Goal: Task Accomplishment & Management: Complete application form

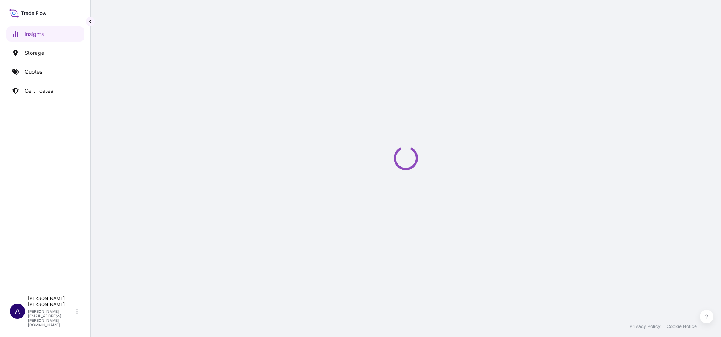
select select "2025"
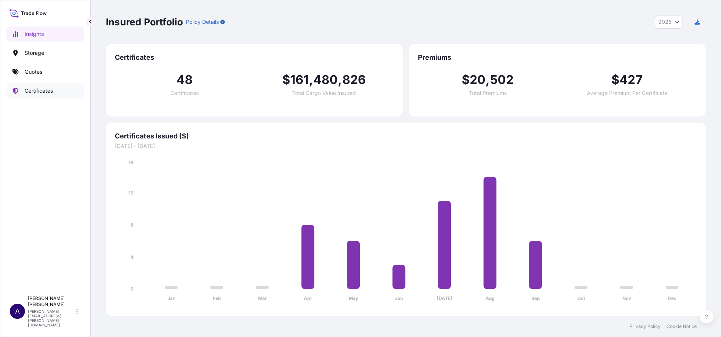
click at [36, 88] on p "Certificates" at bounding box center [39, 91] width 28 height 8
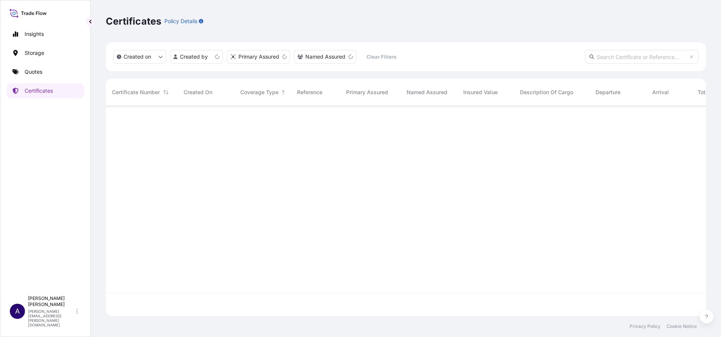
scroll to position [205, 592]
click at [616, 53] on input "text" at bounding box center [641, 57] width 113 height 14
paste input "32M0229-2265-1"
click at [610, 56] on input "32M0229-2265-1" at bounding box center [641, 57] width 113 height 14
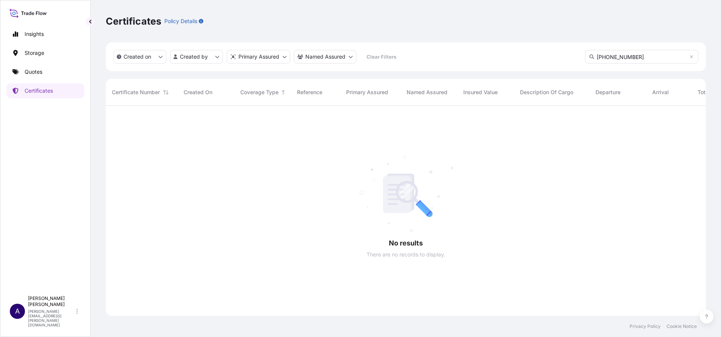
type input "[PHONE_NUMBER]"
click at [263, 337] on html "Insights Storage Quotes Certificates A [PERSON_NAME] [PERSON_NAME][EMAIL_ADDRES…" at bounding box center [360, 168] width 721 height 337
drag, startPoint x: 640, startPoint y: 56, endPoint x: 583, endPoint y: 58, distance: 57.1
click at [583, 58] on div "Created on Created by Primary Assured Named Assured Clear Filters [PHONE_NUMBER]" at bounding box center [406, 56] width 600 height 29
click at [34, 53] on p "Storage" at bounding box center [35, 53] width 20 height 8
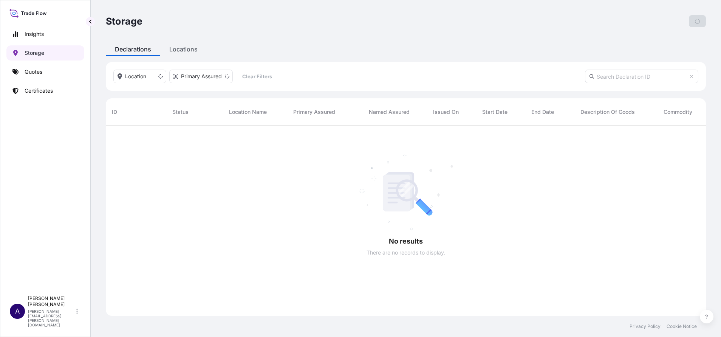
scroll to position [186, 592]
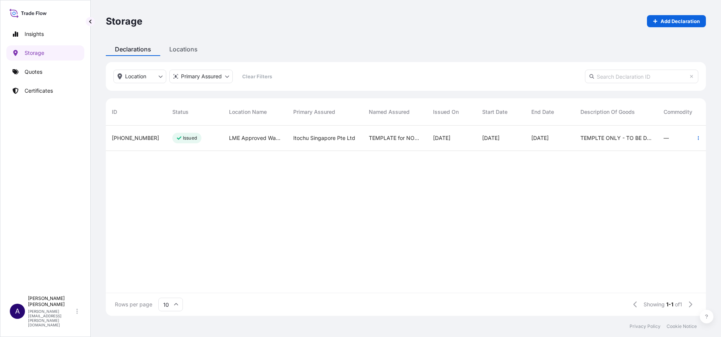
click at [630, 79] on input "text" at bounding box center [641, 77] width 113 height 14
paste input "[PHONE_NUMBER]"
type input "[PHONE_NUMBER]"
click at [699, 136] on icon "button" at bounding box center [699, 138] width 5 height 5
click at [135, 138] on span "[PHONE_NUMBER]" at bounding box center [135, 138] width 47 height 8
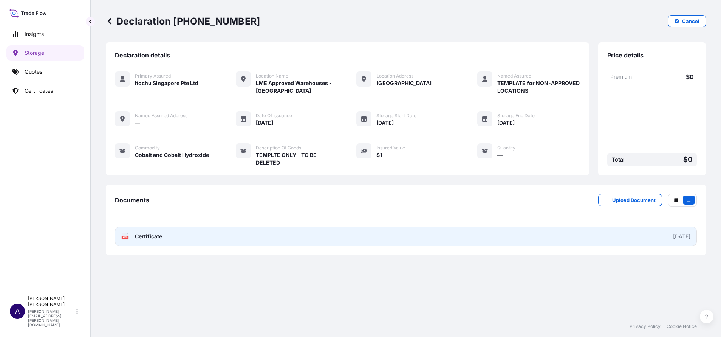
click at [673, 233] on div "[DATE]" at bounding box center [681, 237] width 17 height 8
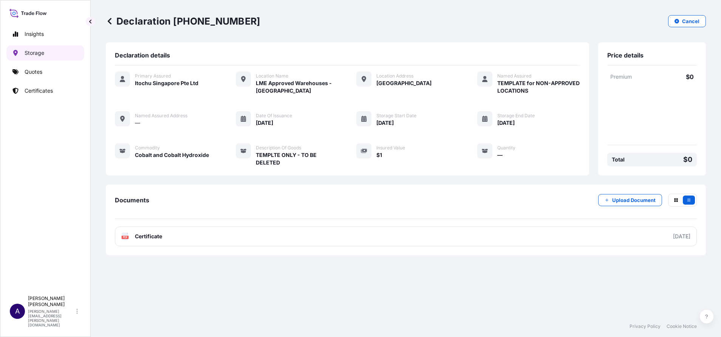
click at [42, 57] on link "Storage" at bounding box center [45, 52] width 78 height 15
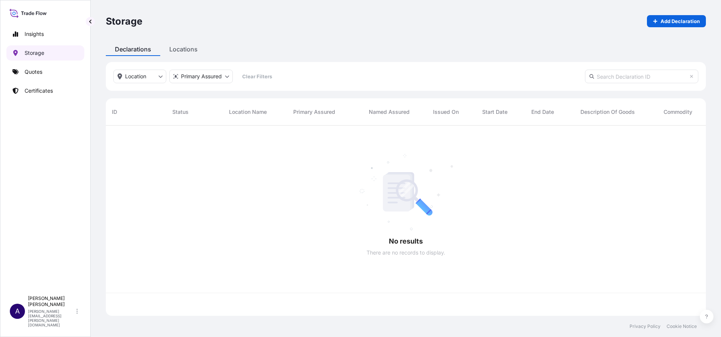
scroll to position [186, 592]
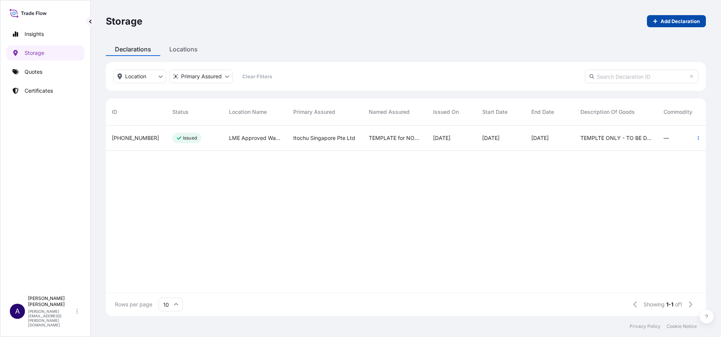
click at [679, 21] on p "Add Declaration" at bounding box center [680, 21] width 39 height 8
select select "32029"
select select "USD"
select select "mt"
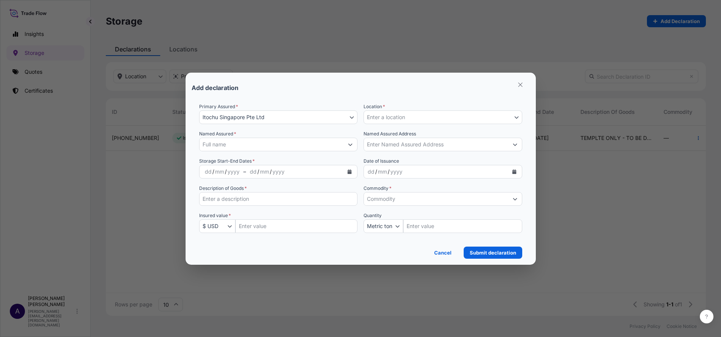
click at [351, 146] on icon "Show suggestions" at bounding box center [350, 144] width 5 height 5
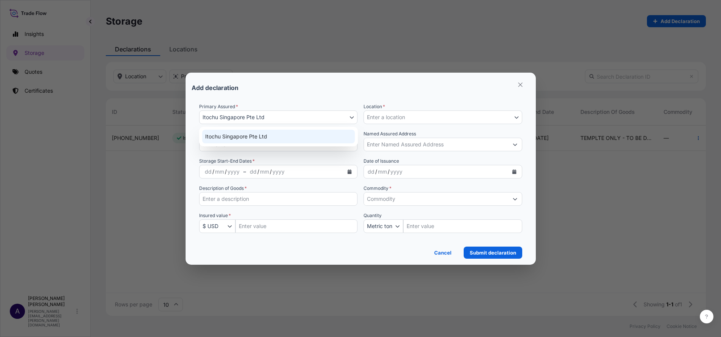
click at [223, 115] on button "Itochu Singapore Pte Ltd" at bounding box center [278, 117] width 159 height 14
click at [279, 118] on button "Itochu Singapore Pte Ltd" at bounding box center [278, 117] width 159 height 14
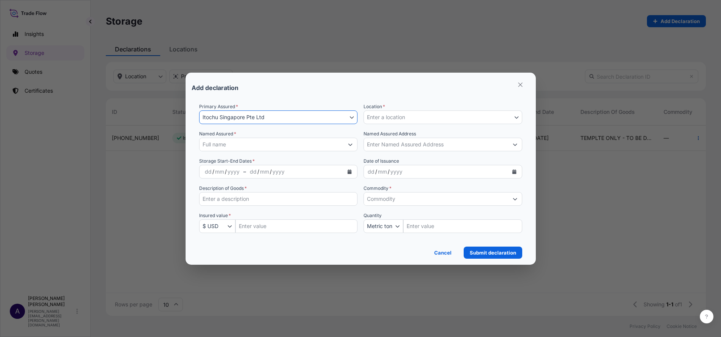
click at [279, 100] on form "Primary Assured * Itochu Singapore Pte Ltd Itochu Singapore Pte Ltd Location * …" at bounding box center [361, 178] width 338 height 162
click at [445, 120] on button "Enter a location" at bounding box center [443, 117] width 159 height 14
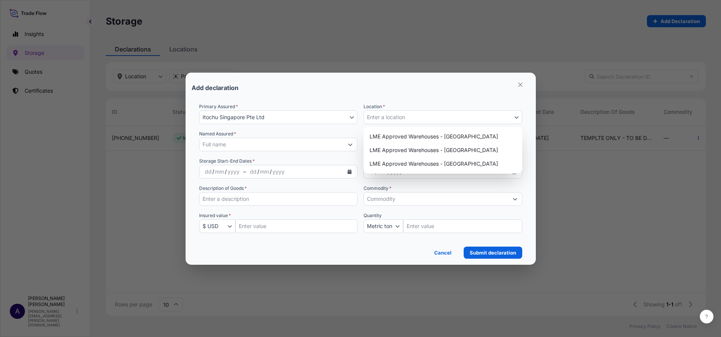
click at [445, 120] on button "Enter a location" at bounding box center [443, 117] width 159 height 14
click at [408, 119] on button "Enter a location" at bounding box center [443, 117] width 159 height 14
click at [402, 135] on div "LME Approved Warehouses - [GEOGRAPHIC_DATA]" at bounding box center [443, 137] width 153 height 14
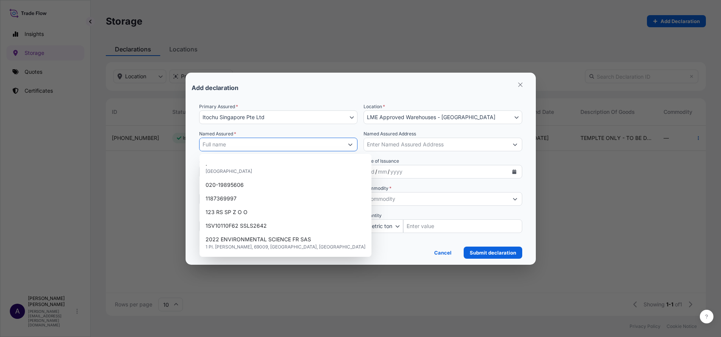
click at [284, 147] on input "Named Assured *" at bounding box center [272, 145] width 144 height 14
paste input "Itochu Singapore Pte Ltd"
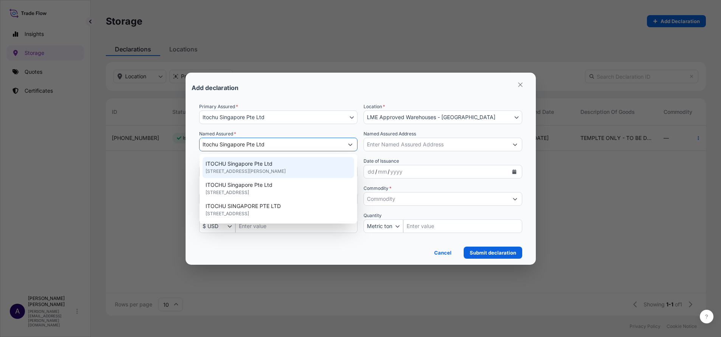
click at [218, 166] on span "ITOCHU Singapore Pte Ltd" at bounding box center [239, 164] width 67 height 8
type input "ITOCHU Singapore Pte Ltd"
type input "[STREET_ADDRESS][PERSON_NAME]"
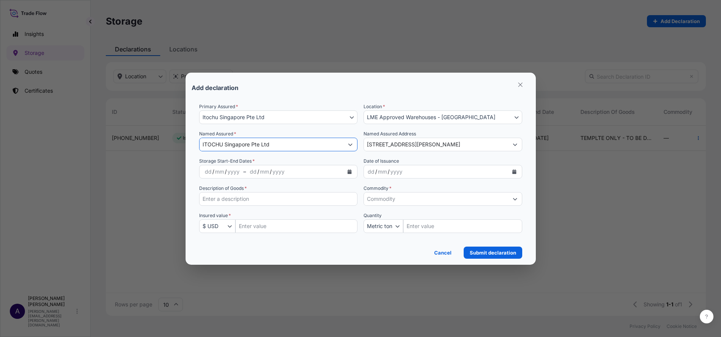
type input "ITOCHU Singapore Pte Ltd"
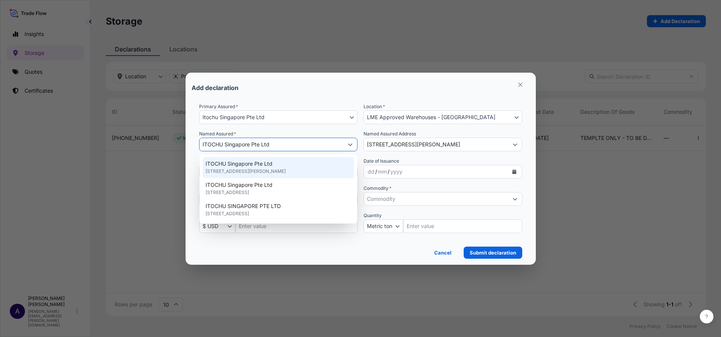
click at [359, 130] on div "Primary Assured * Itochu Singapore Pte Ltd Itochu Singapore Pte Ltd Location * …" at bounding box center [360, 172] width 323 height 139
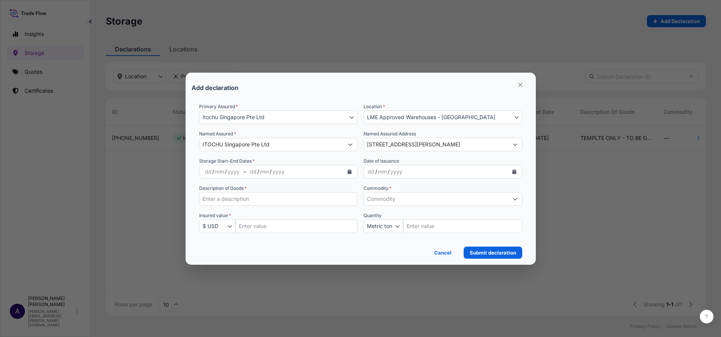
click at [353, 174] on button "Calendar" at bounding box center [350, 172] width 12 height 12
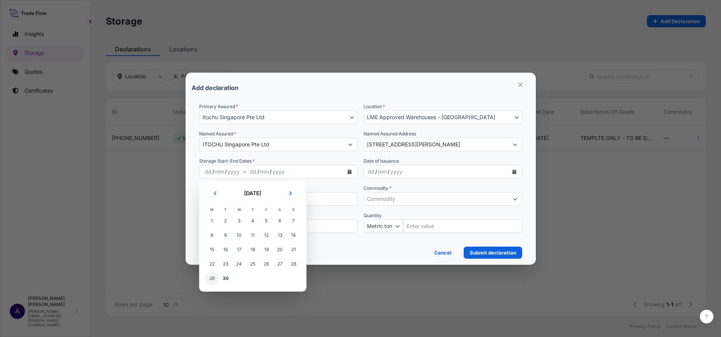
click at [213, 279] on span "29" at bounding box center [212, 279] width 14 height 14
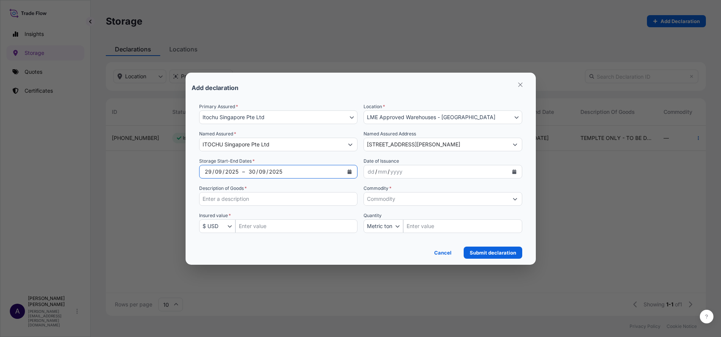
click at [351, 173] on icon "Calendar" at bounding box center [350, 171] width 4 height 5
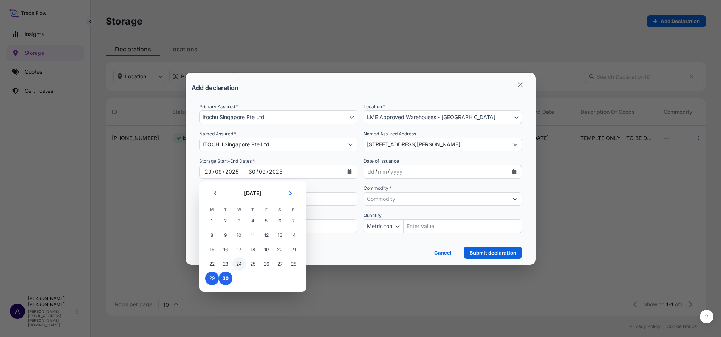
click at [237, 262] on span "24" at bounding box center [240, 264] width 14 height 14
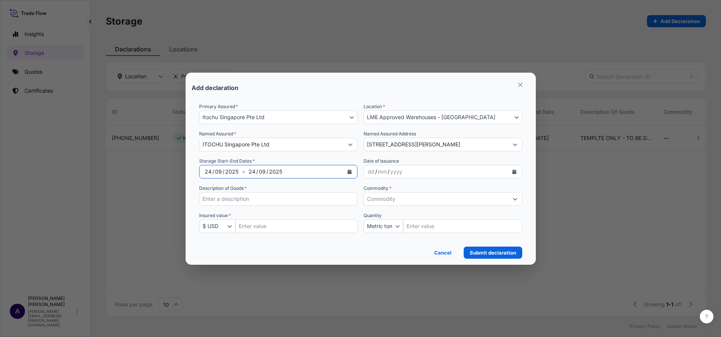
click at [352, 170] on button "Calendar" at bounding box center [350, 172] width 12 height 12
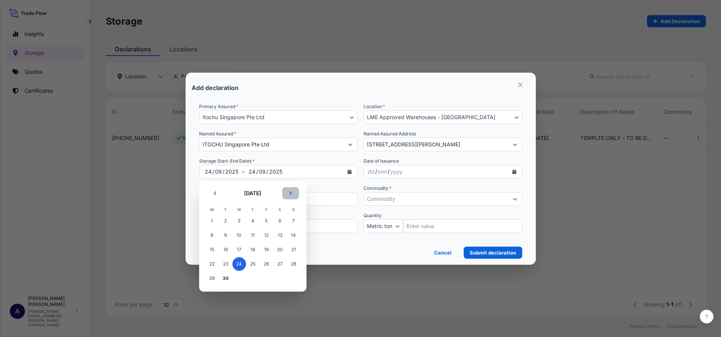
click at [293, 192] on button "Next" at bounding box center [290, 193] width 17 height 12
click at [256, 262] on span "23" at bounding box center [253, 264] width 14 height 14
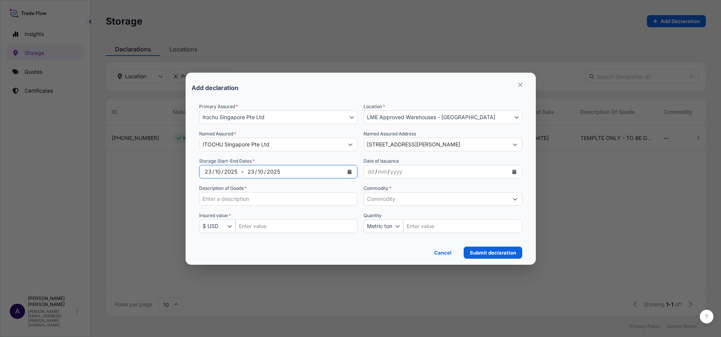
click at [354, 172] on button "Calendar" at bounding box center [350, 172] width 12 height 12
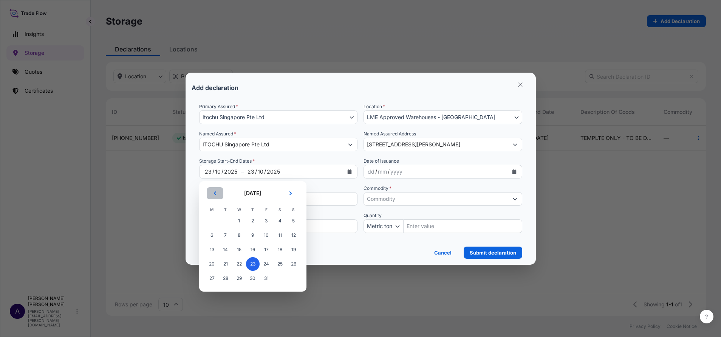
click at [216, 195] on icon "Previous" at bounding box center [215, 193] width 5 height 5
click at [235, 263] on span "24" at bounding box center [240, 264] width 14 height 14
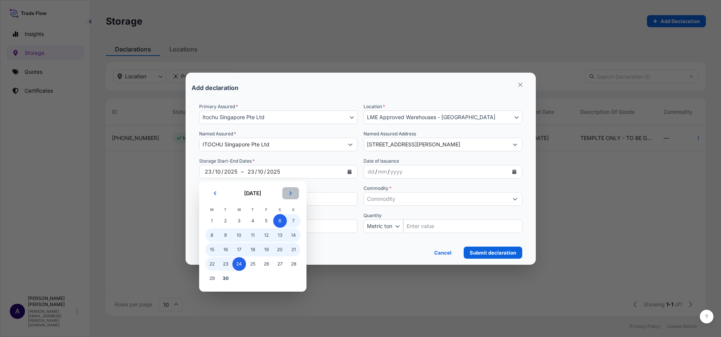
click at [294, 191] on button "Next" at bounding box center [290, 193] width 17 height 12
click at [253, 265] on span "23" at bounding box center [253, 264] width 14 height 14
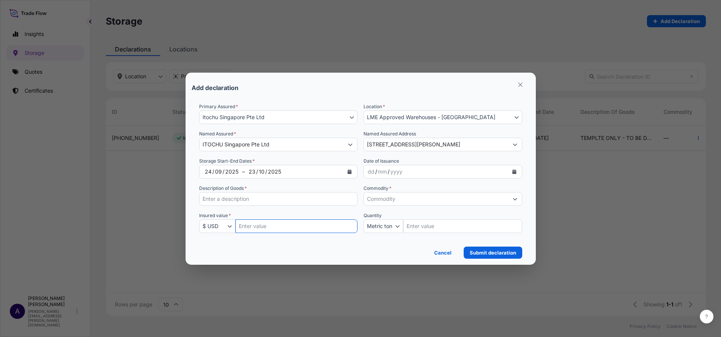
click at [298, 228] on input "Insured Value Amount" at bounding box center [297, 226] width 123 height 14
paste input "289483.85"
type input "289483.85"
click at [392, 206] on div "Primary Assured * Itochu Singapore Pte Ltd Itochu Singapore Pte Ltd Location * …" at bounding box center [360, 172] width 323 height 139
click at [399, 202] on input "Commodity *" at bounding box center [436, 199] width 144 height 14
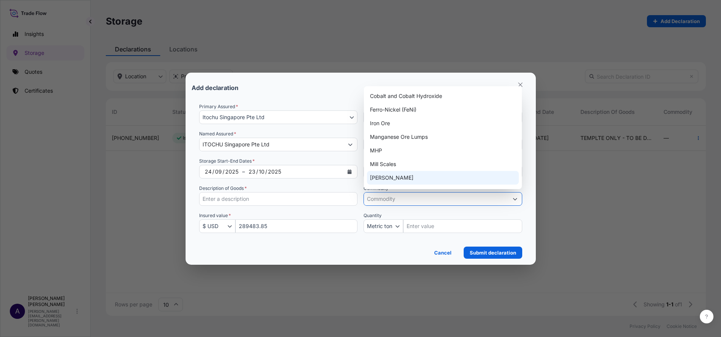
click at [304, 204] on input "Description of Goods *" at bounding box center [278, 199] width 159 height 14
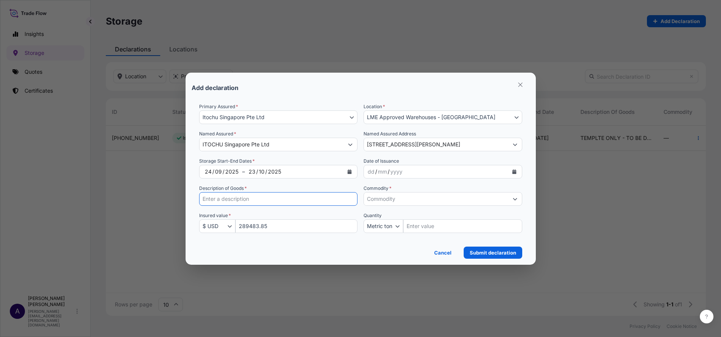
paste input "Nickel in Uncut Cathodes"
type input "Nickel in Uncut Cathodes"
click at [442, 203] on input "Commodity *" at bounding box center [436, 199] width 144 height 14
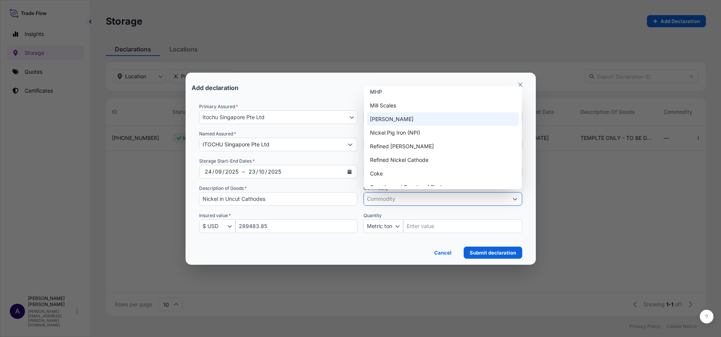
scroll to position [61, 0]
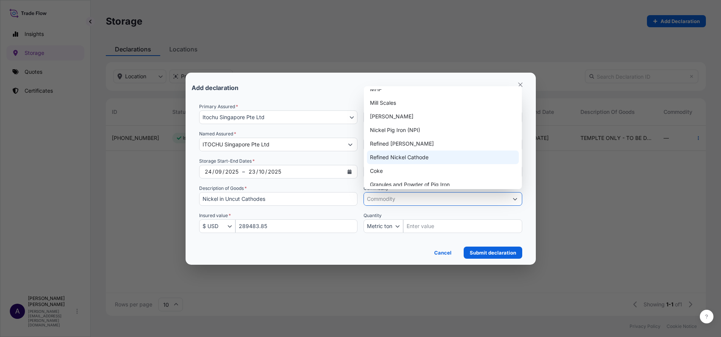
click at [431, 156] on div "Refined Nickel Cathode" at bounding box center [443, 157] width 152 height 14
type input "Refined Nickel Cathode"
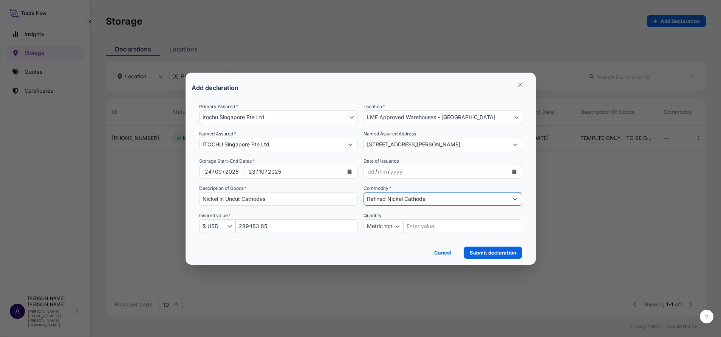
click at [516, 200] on icon "Show suggestions" at bounding box center [515, 199] width 5 height 5
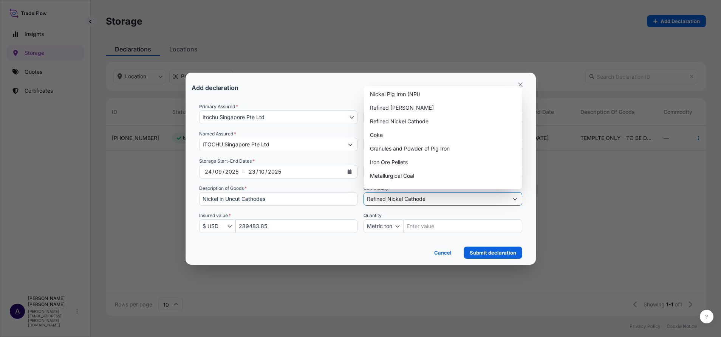
scroll to position [80, 0]
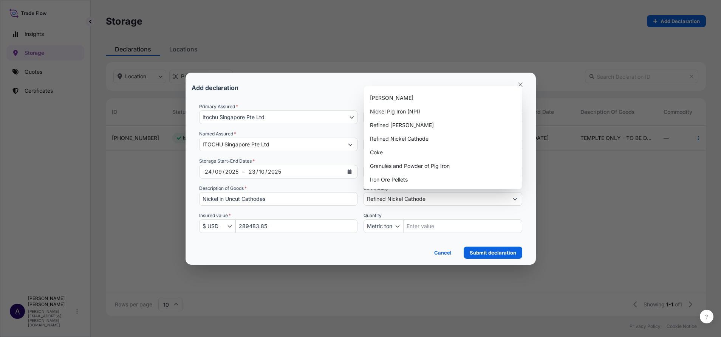
click at [363, 248] on div "Cancel Submit declaration" at bounding box center [360, 250] width 323 height 17
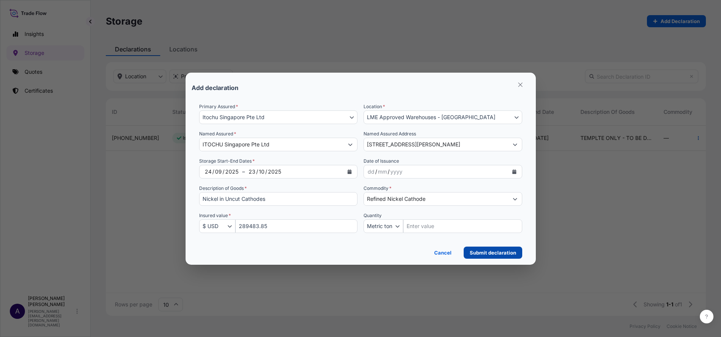
click at [487, 254] on p "Submit declaration" at bounding box center [493, 253] width 47 height 8
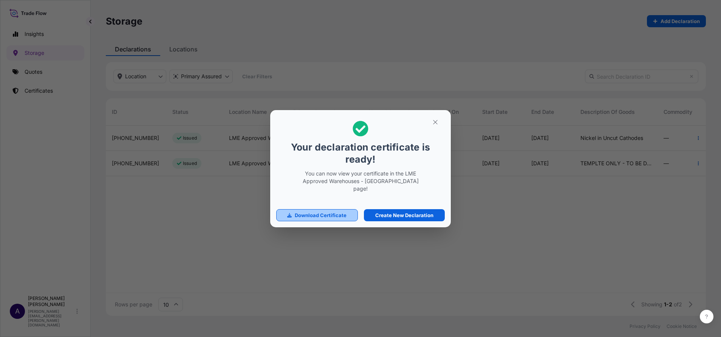
click at [333, 211] on p "Download Certificate" at bounding box center [321, 215] width 52 height 8
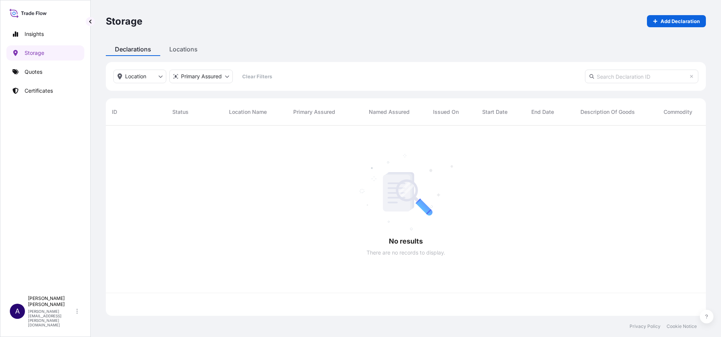
scroll to position [186, 592]
